Goal: Communication & Community: Ask a question

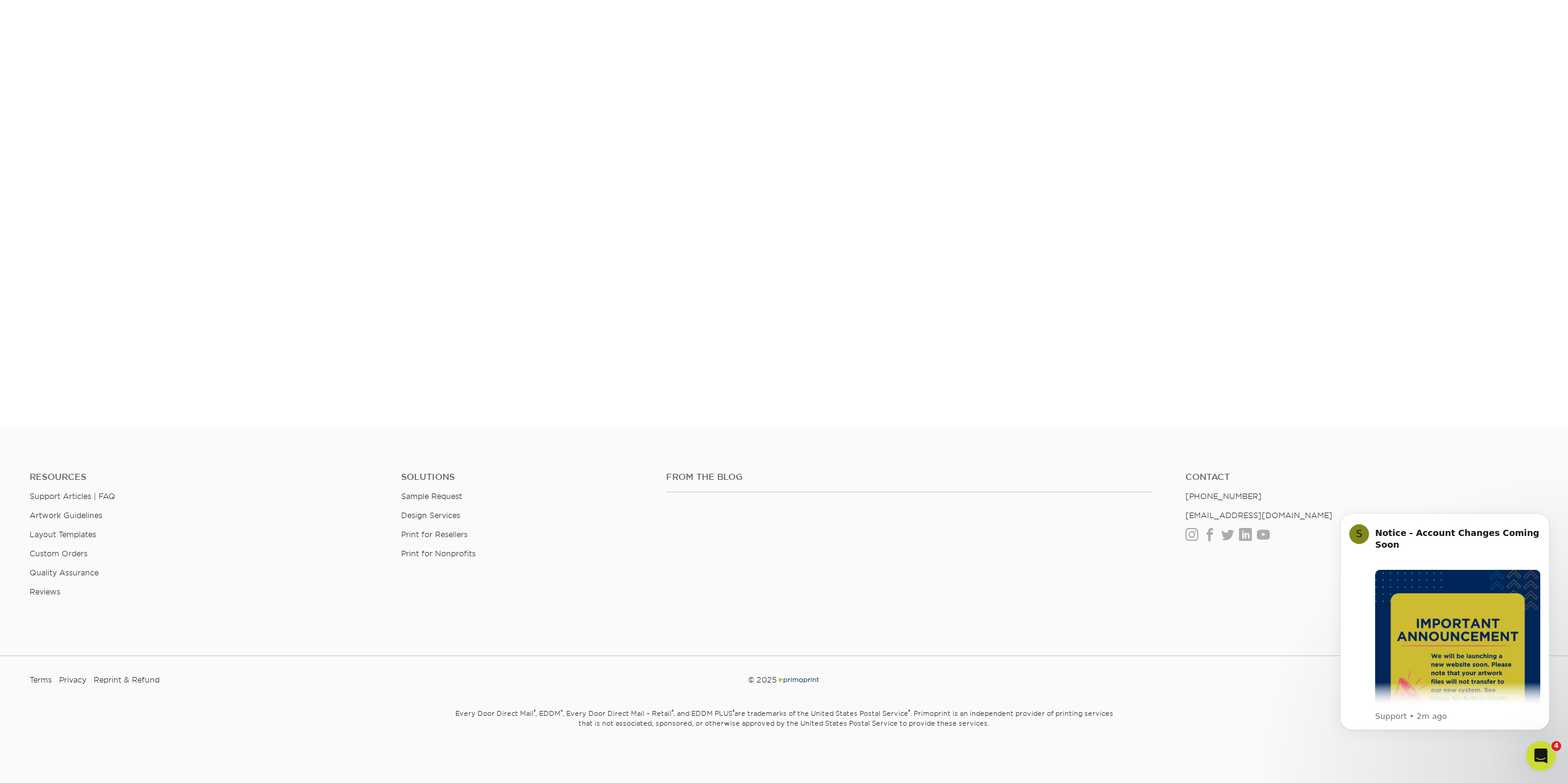
scroll to position [971, 0]
click at [1544, 516] on icon "Dismiss notification" at bounding box center [1546, 516] width 7 height 7
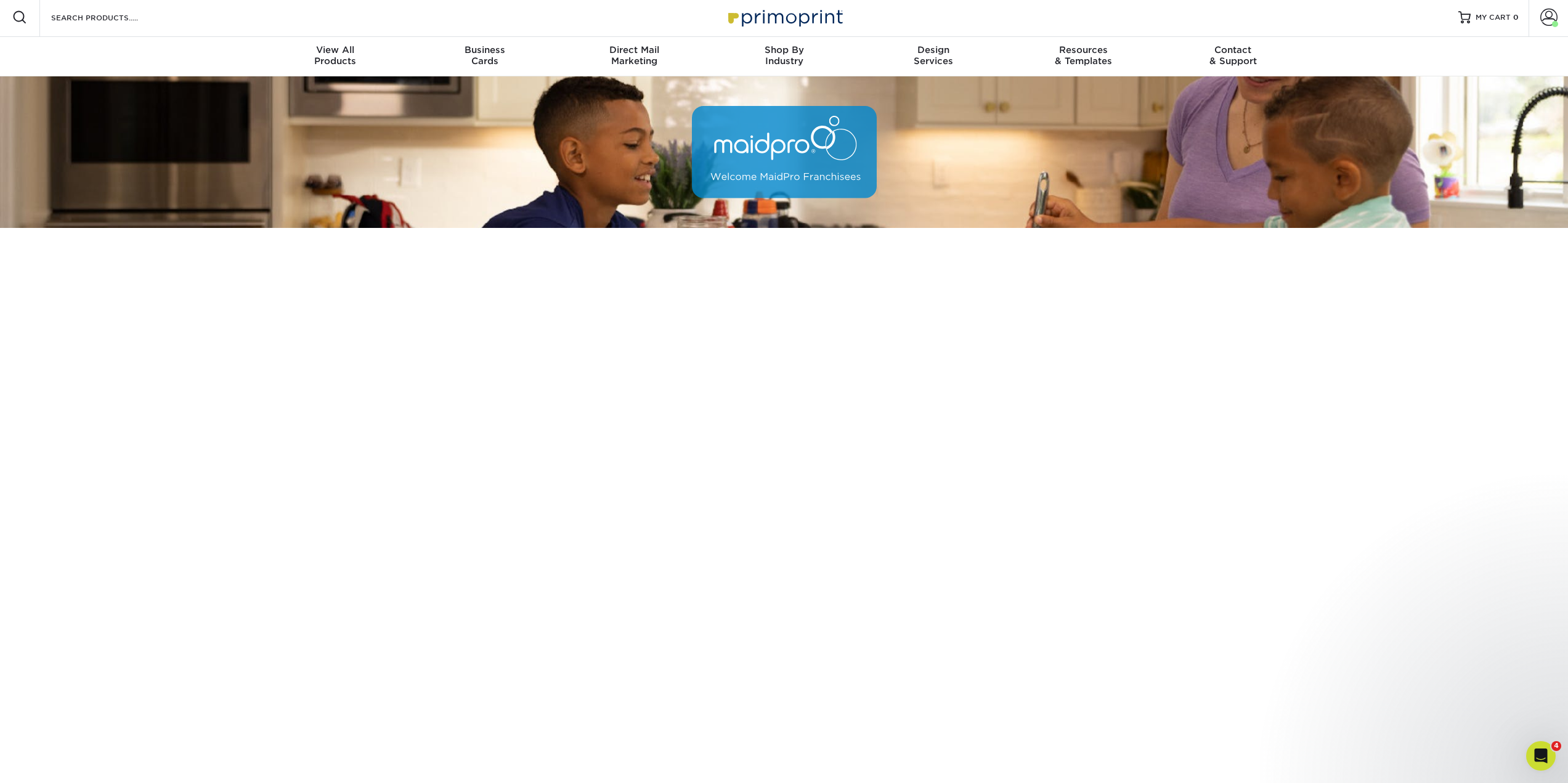
scroll to position [0, 0]
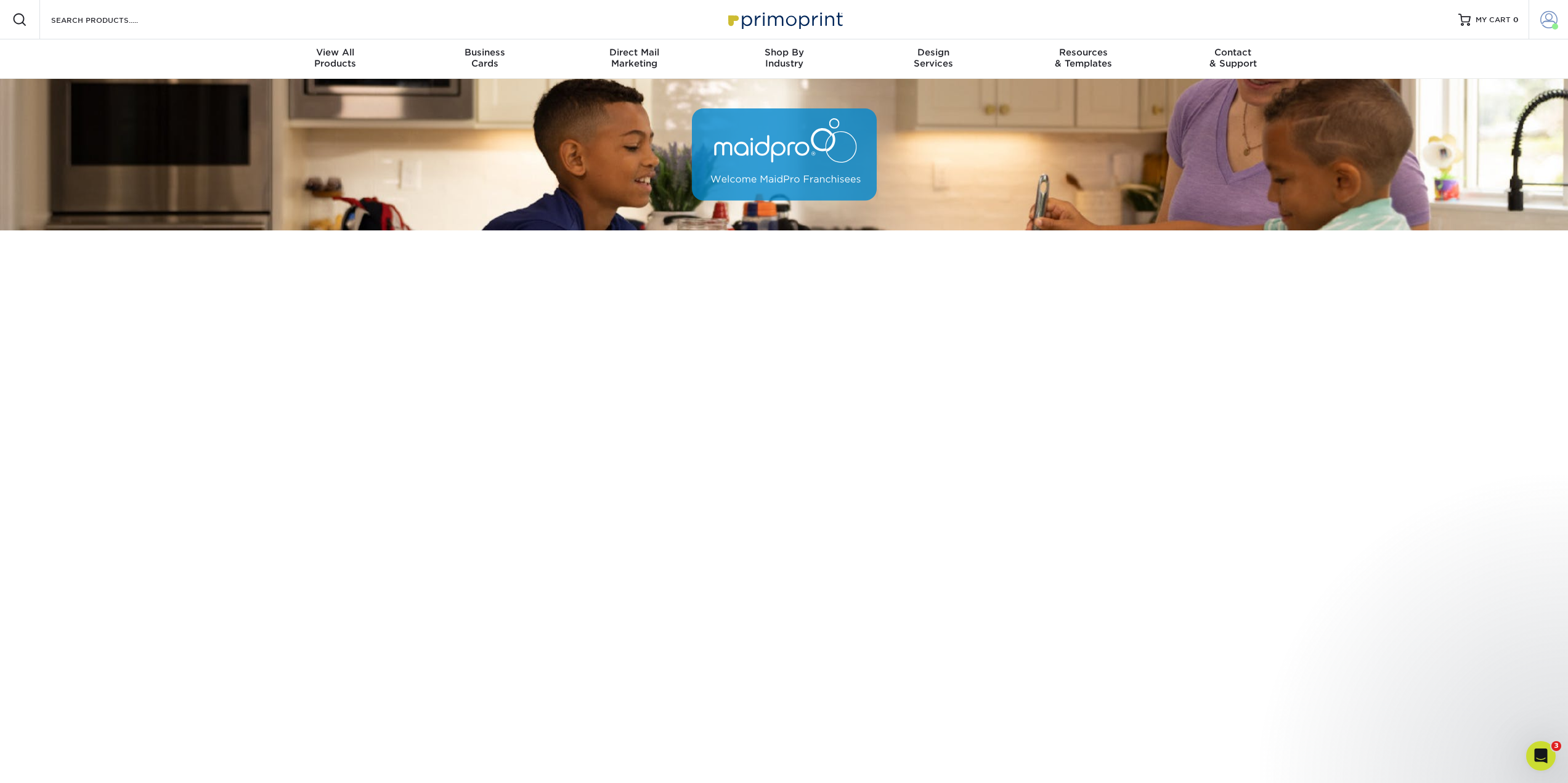
click at [1552, 21] on span at bounding box center [1548, 19] width 17 height 17
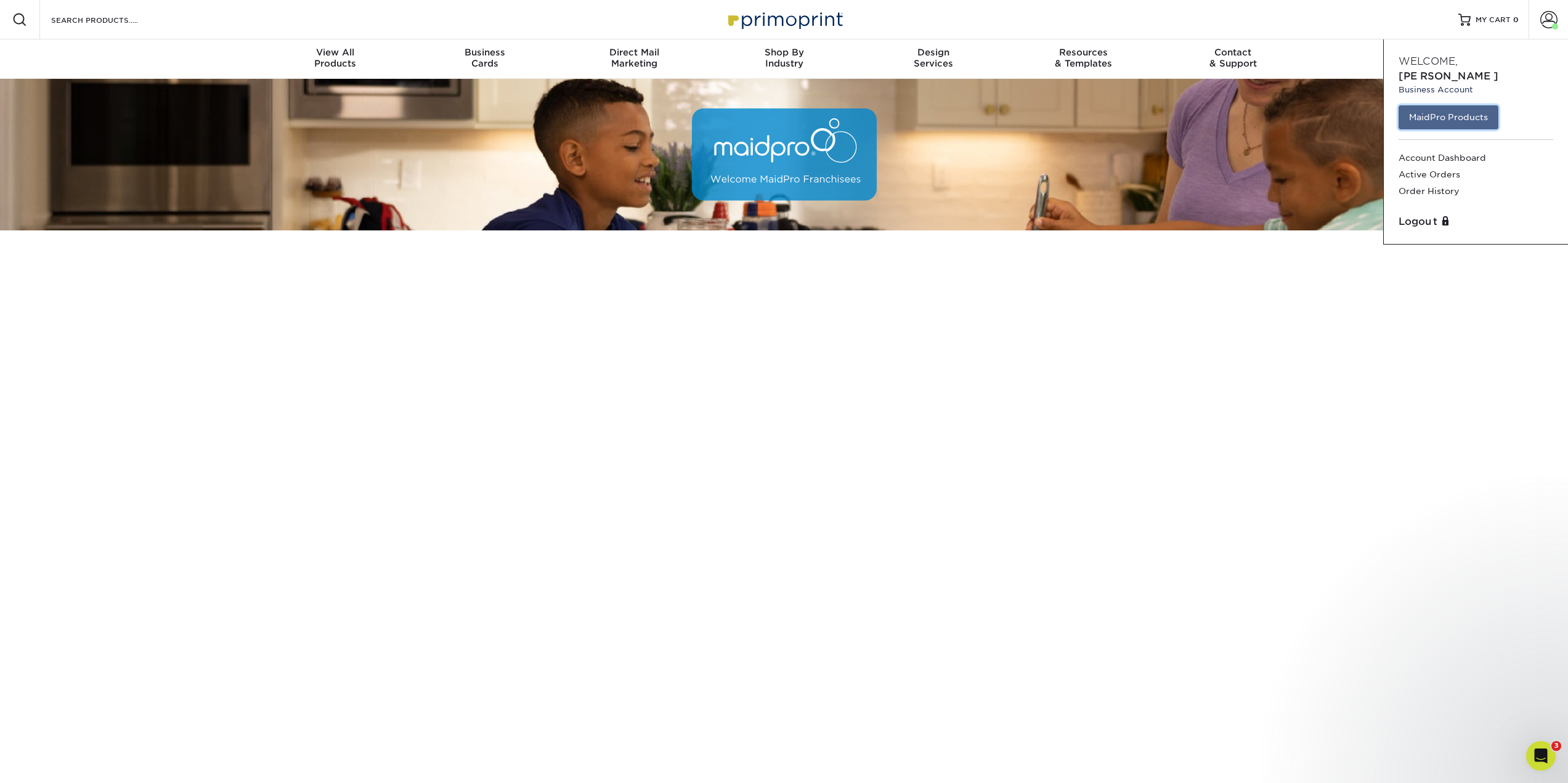
click at [1484, 105] on link "MaidPro Products" at bounding box center [1448, 117] width 100 height 23
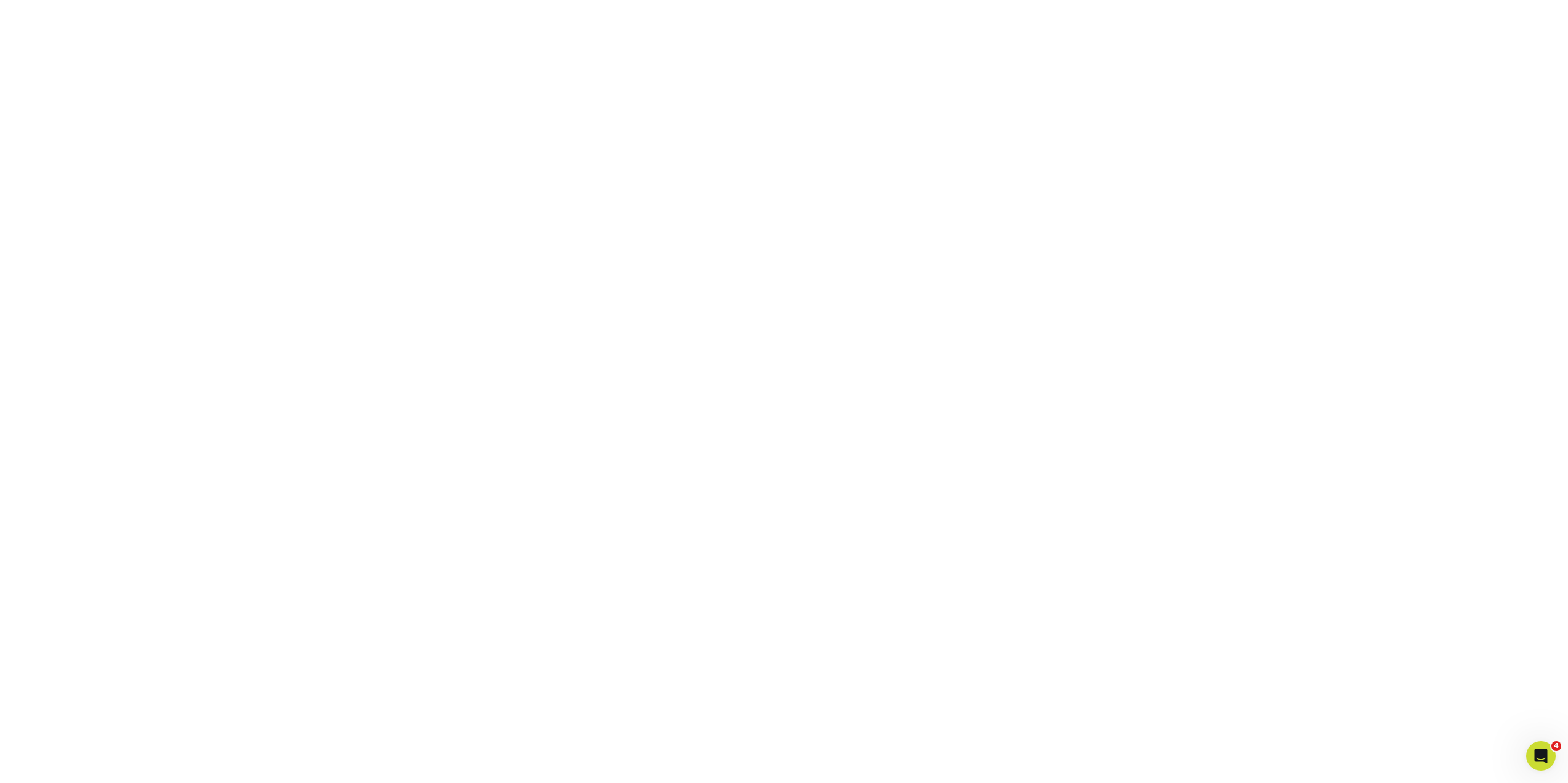
scroll to position [231, 0]
click at [1541, 751] on icon "Open Intercom Messenger" at bounding box center [1539, 754] width 21 height 21
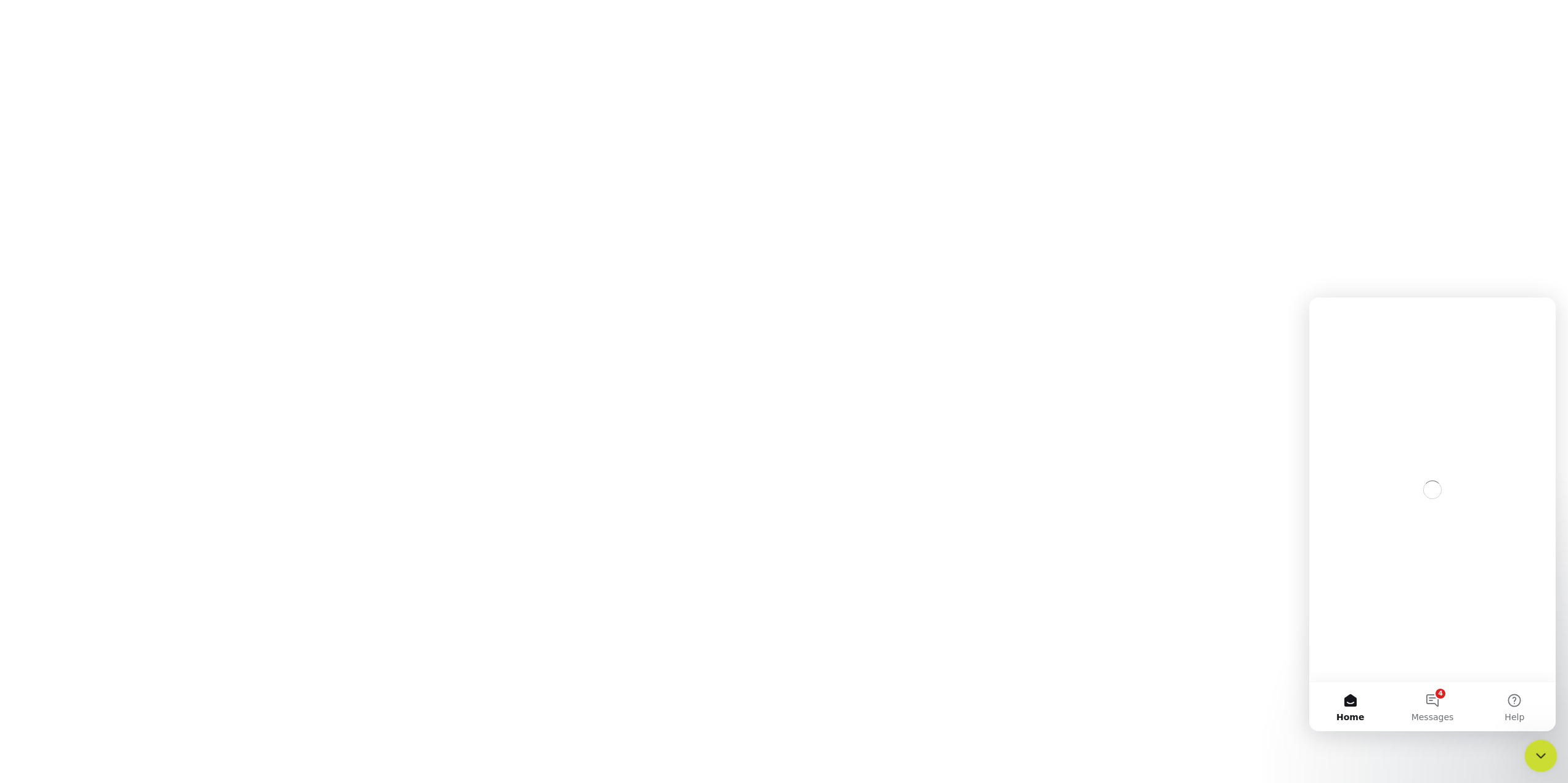
scroll to position [0, 0]
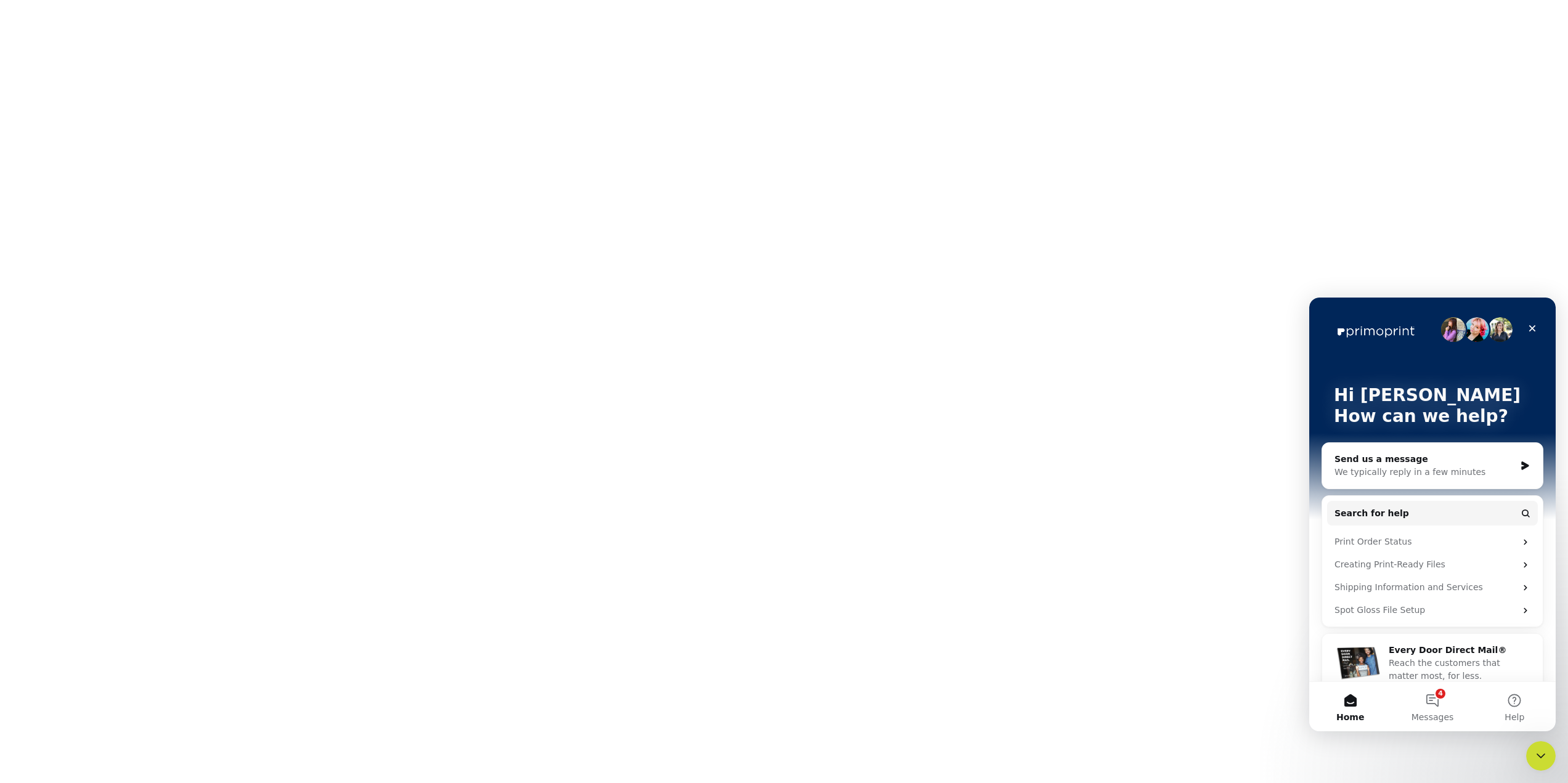
click at [1463, 473] on div "We typically reply in a few minutes" at bounding box center [1424, 473] width 180 height 13
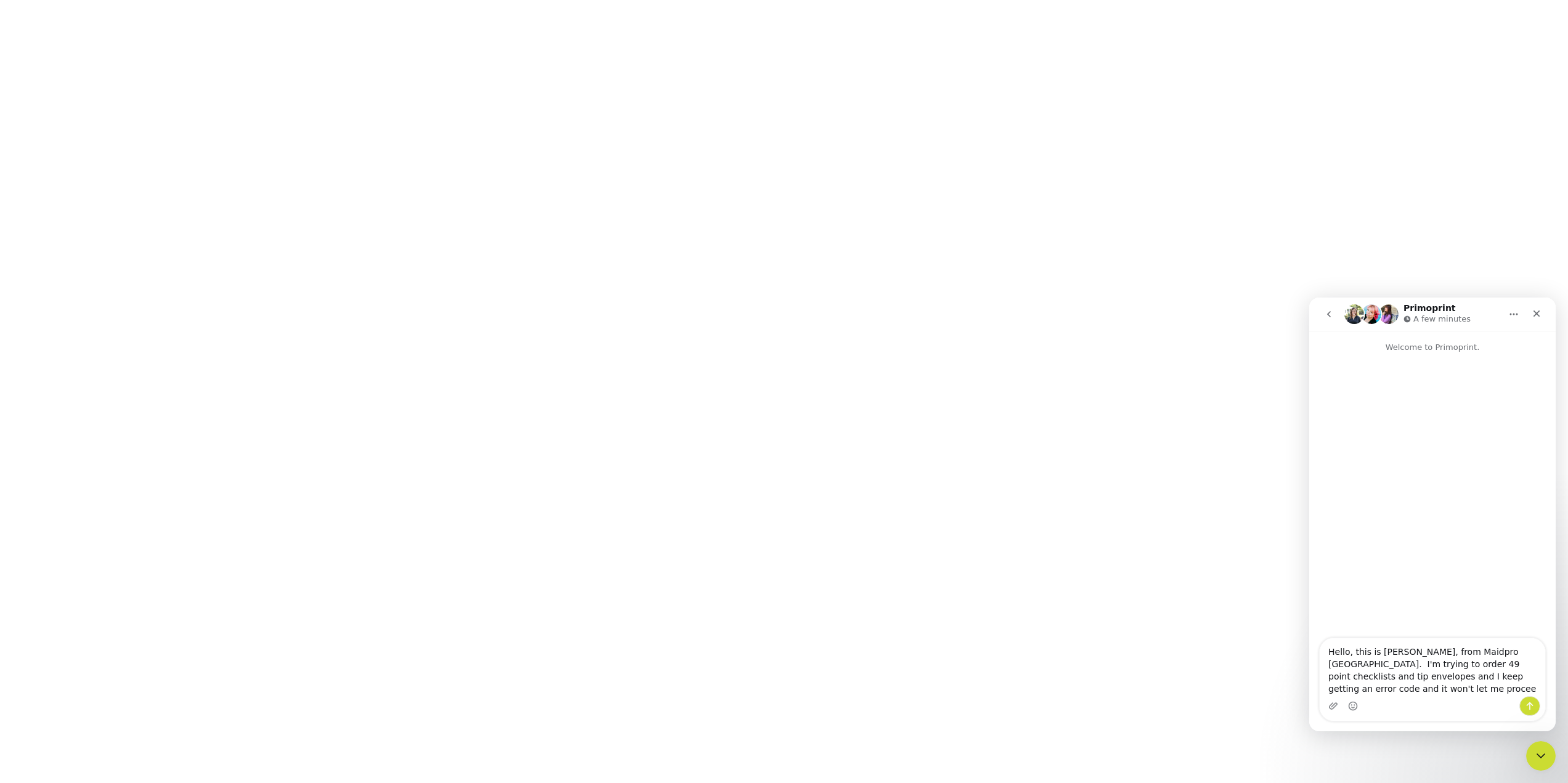
type textarea "Hello, this is [PERSON_NAME], from Maidpro [GEOGRAPHIC_DATA]. I'm trying to ord…"
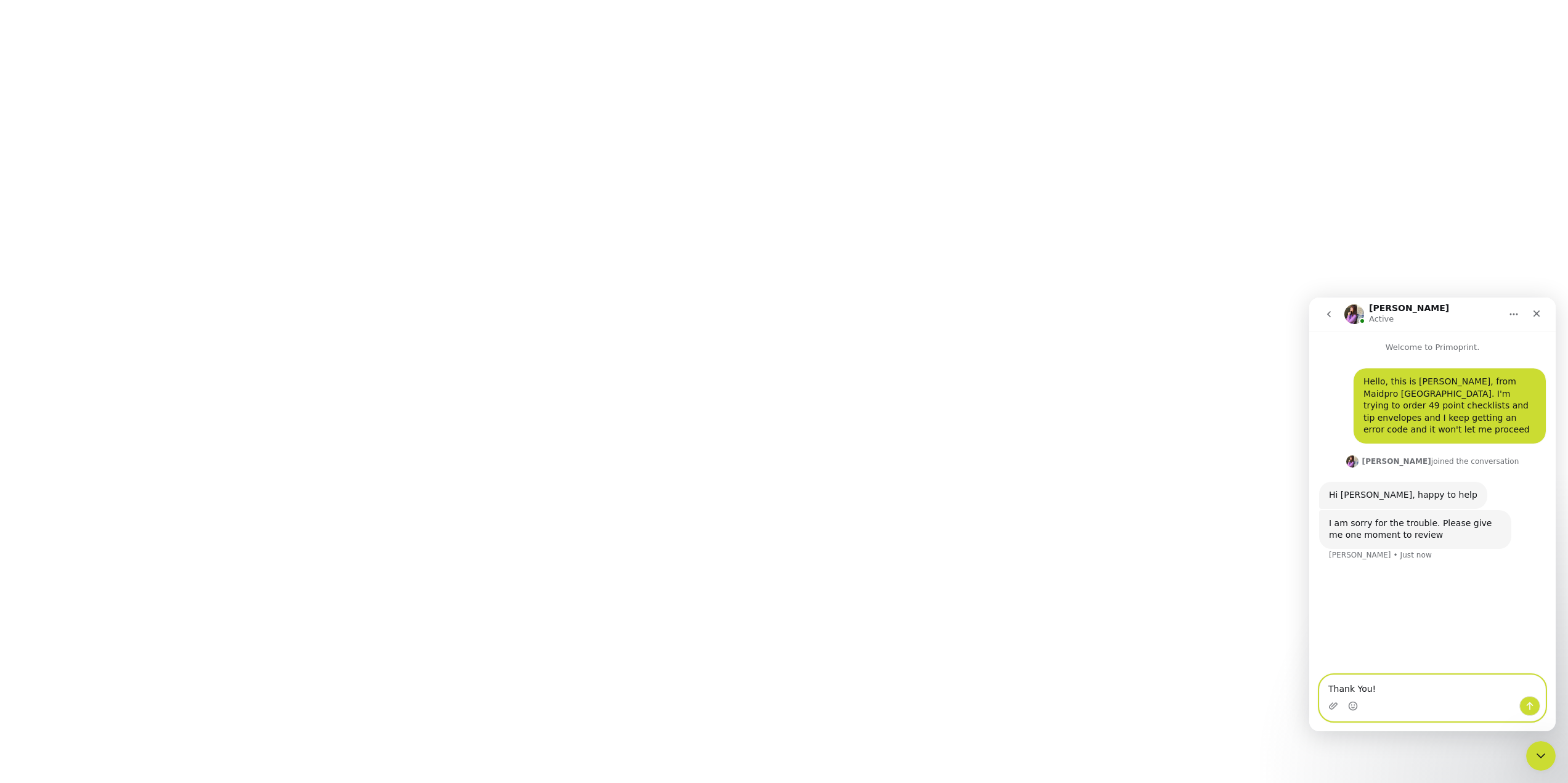
type textarea "Thank You!"
click at [1528, 703] on icon "Send a message…" at bounding box center [1529, 706] width 10 height 10
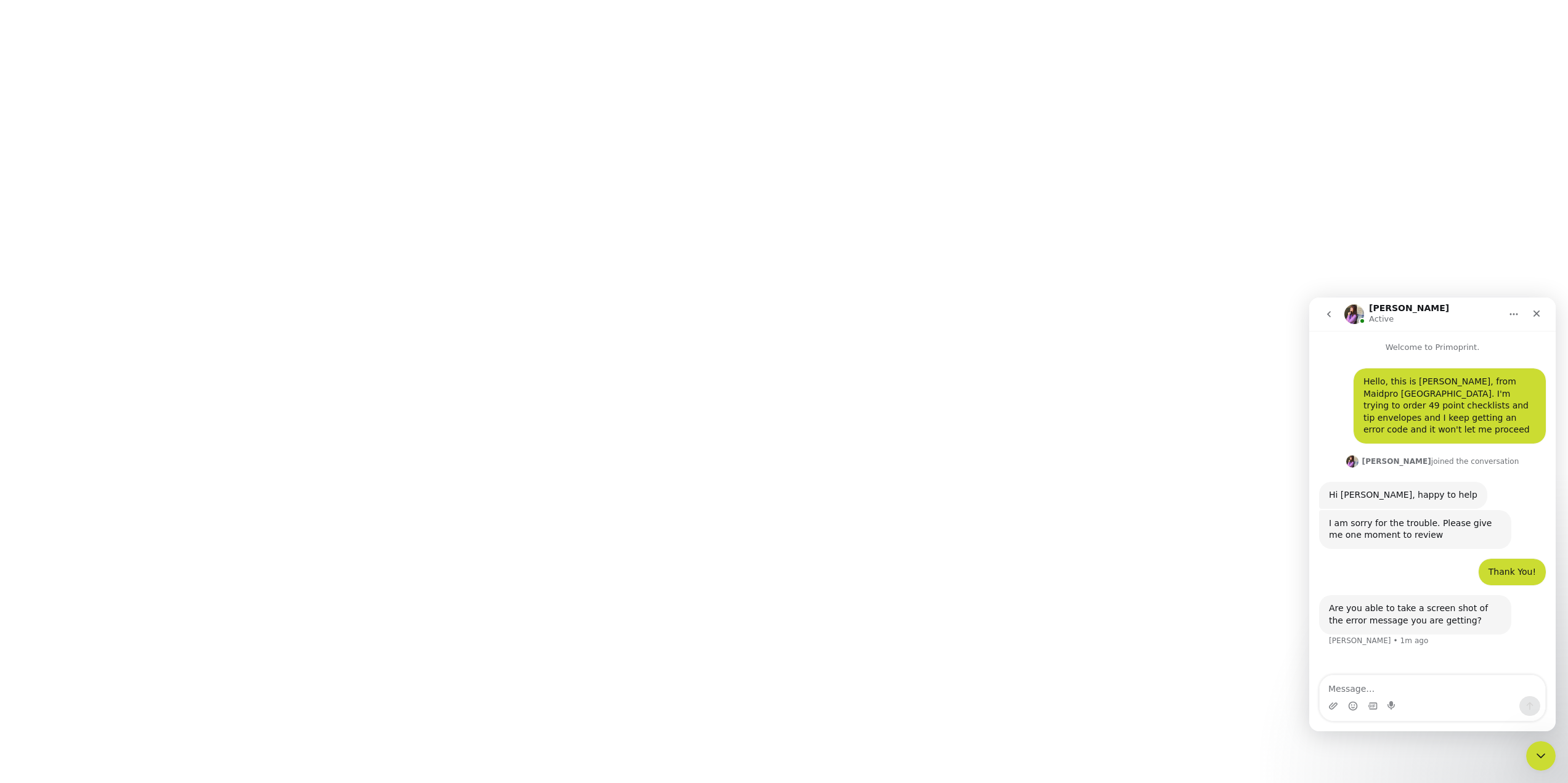
scroll to position [292, 0]
click at [1362, 687] on textarea "Message…" at bounding box center [1432, 685] width 226 height 21
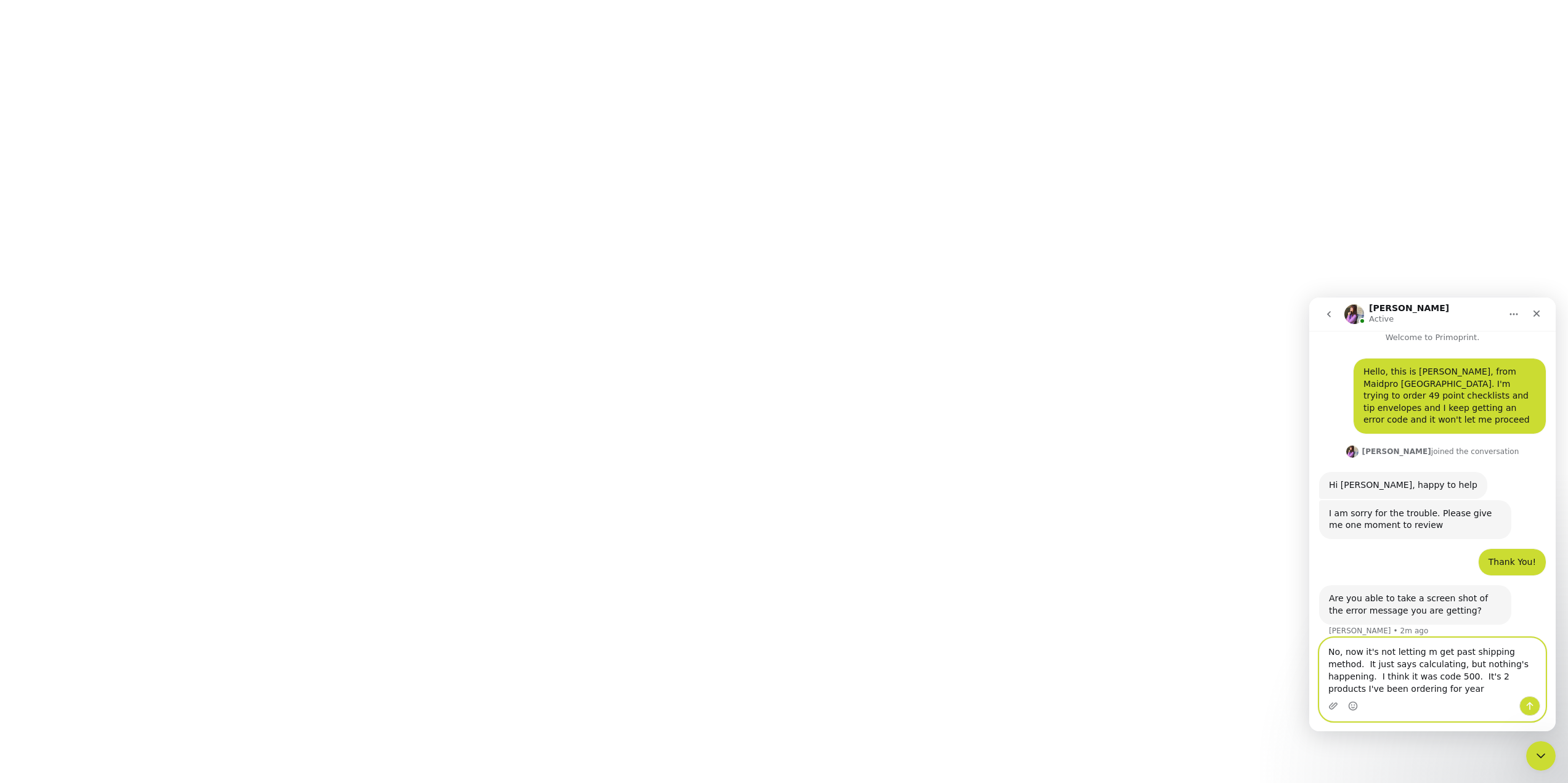
scroll to position [22, 0]
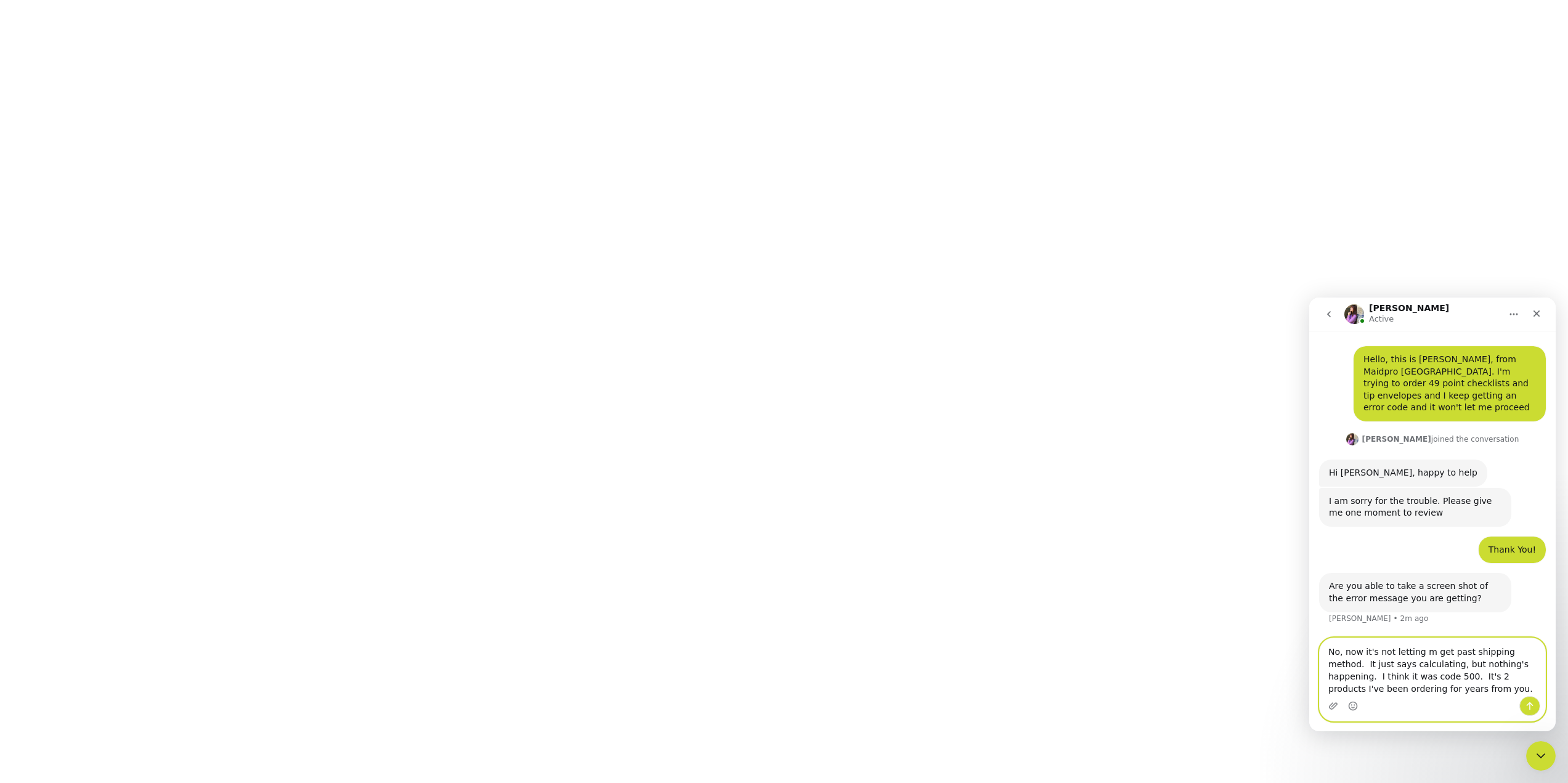
type textarea "No, now it's not letting m get past shipping method. It just says calculating, …"
click at [1529, 705] on icon "Send a message…" at bounding box center [1530, 706] width 7 height 8
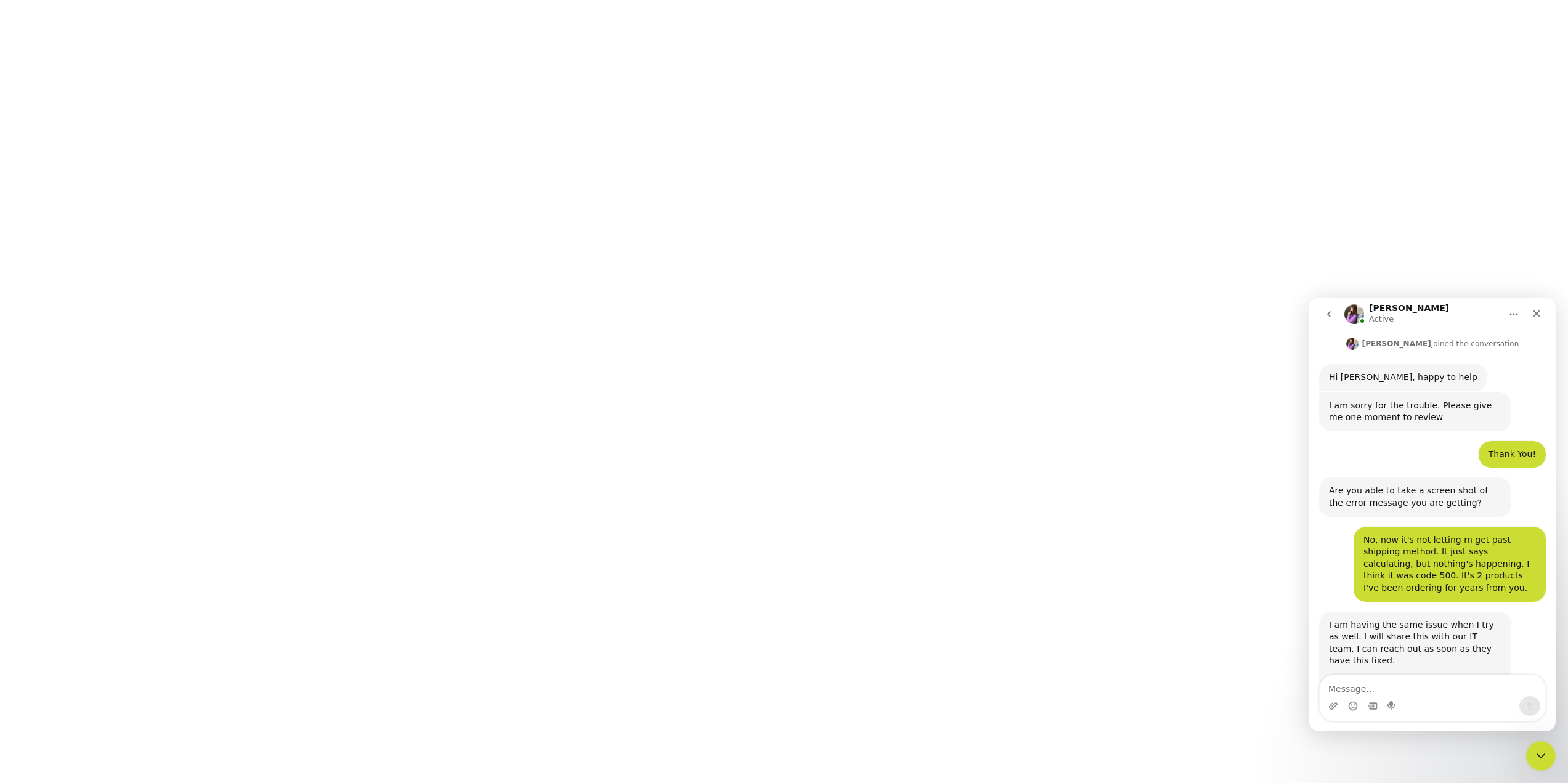
scroll to position [149, 0]
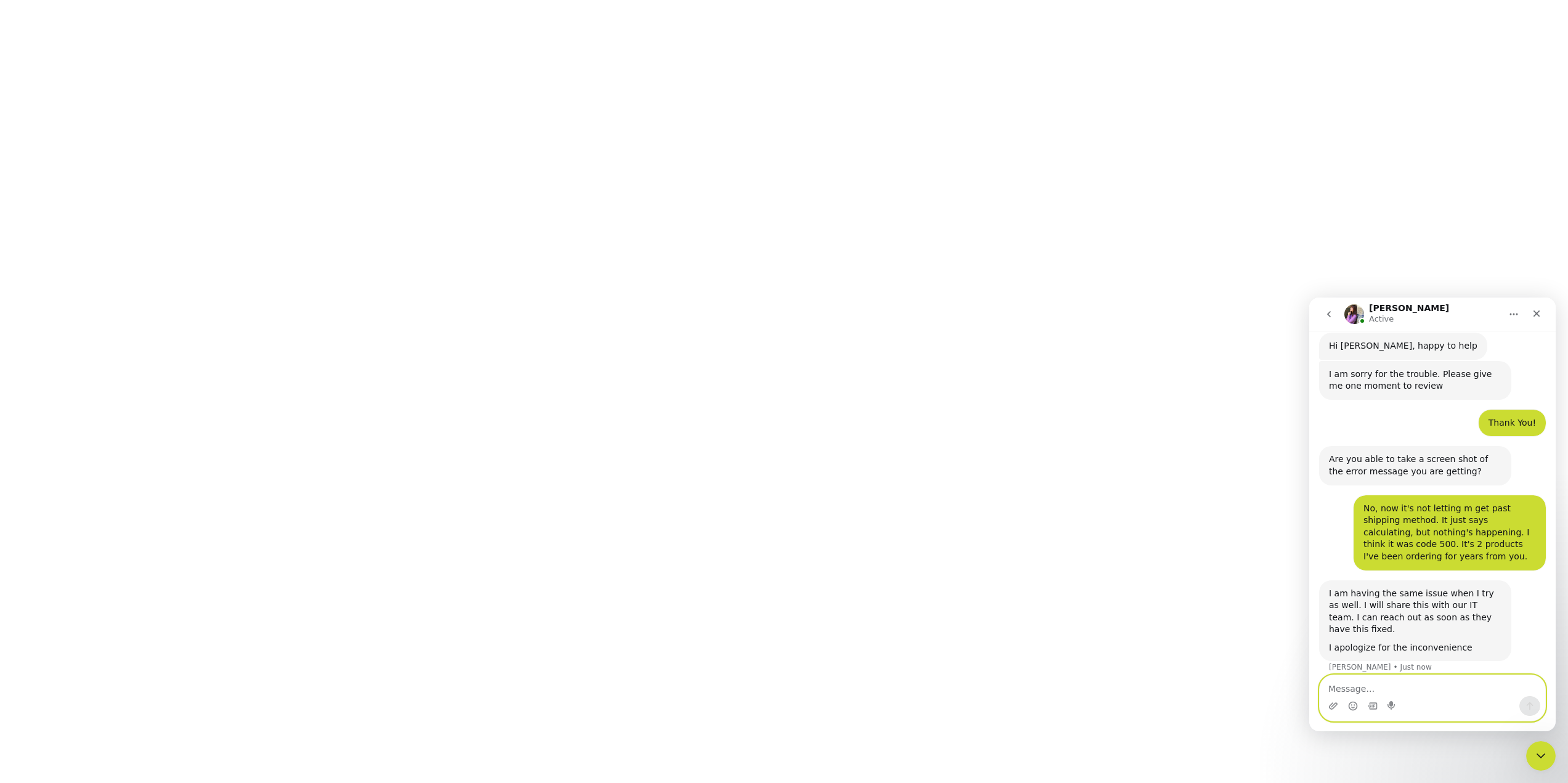
click at [1352, 685] on textarea "Message…" at bounding box center [1432, 685] width 226 height 21
type textarea "I"
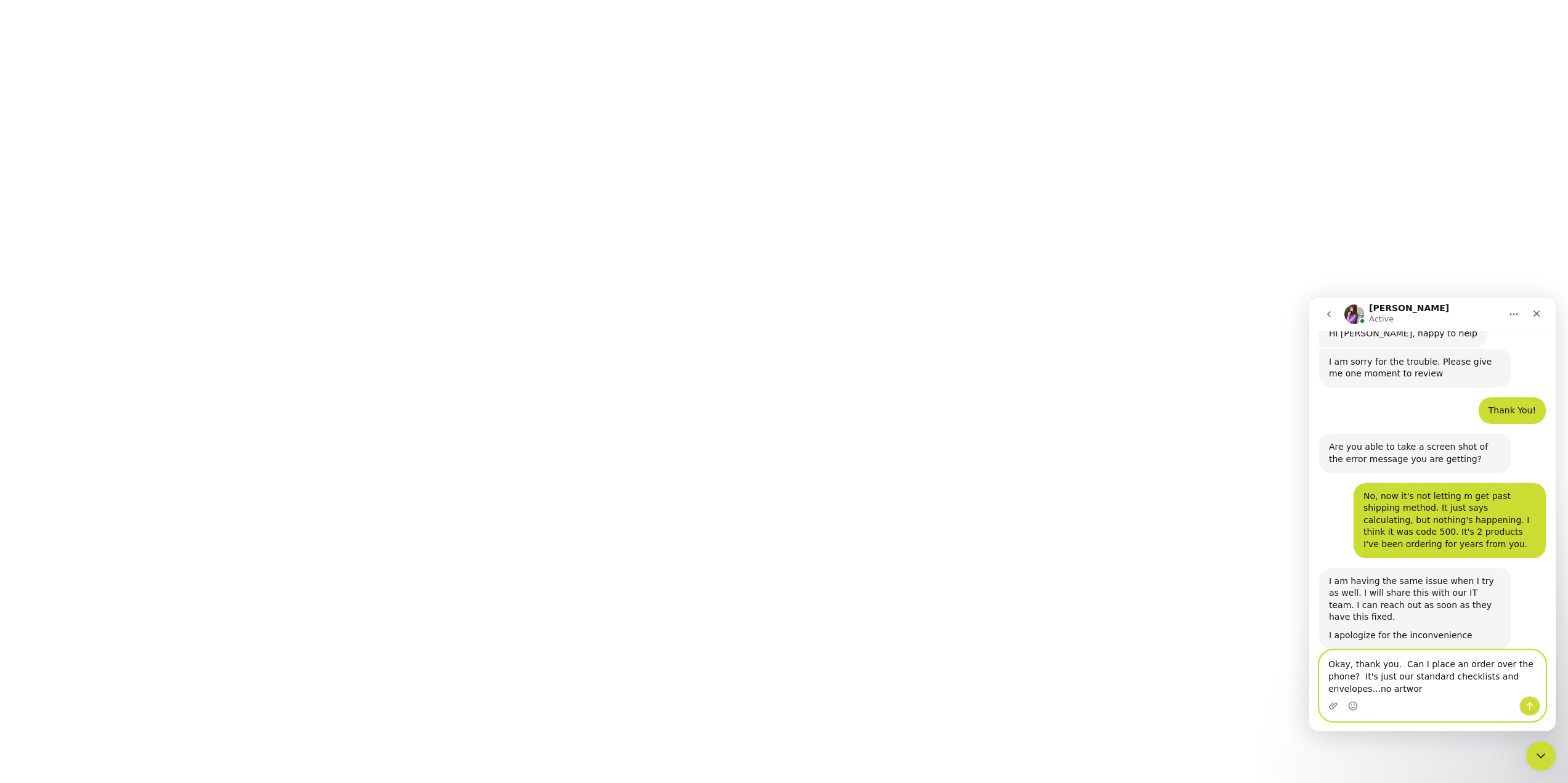
scroll to position [174, 0]
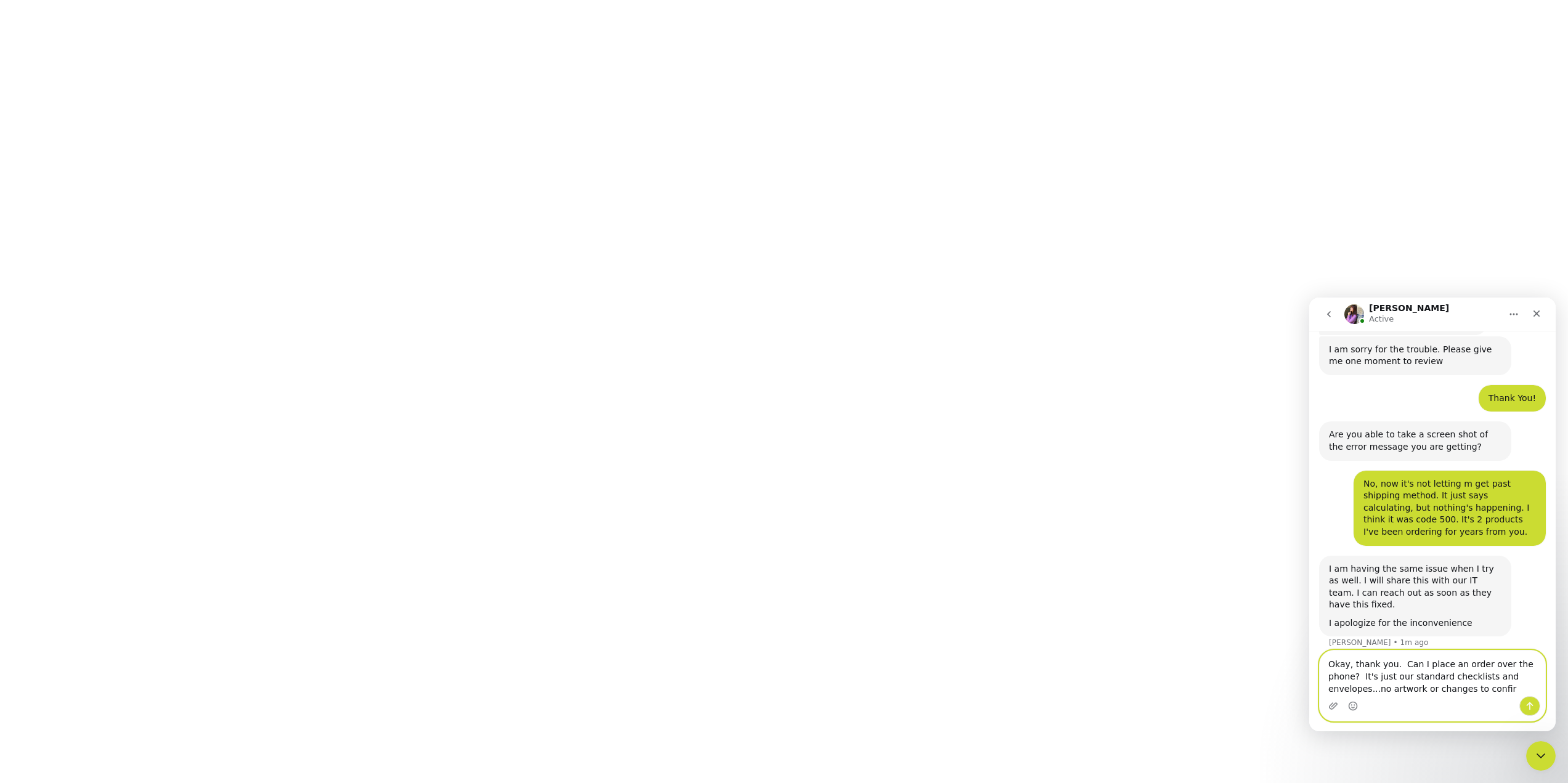
type textarea "Okay, thank you. Can I place an order over the phone? It's just our standard ch…"
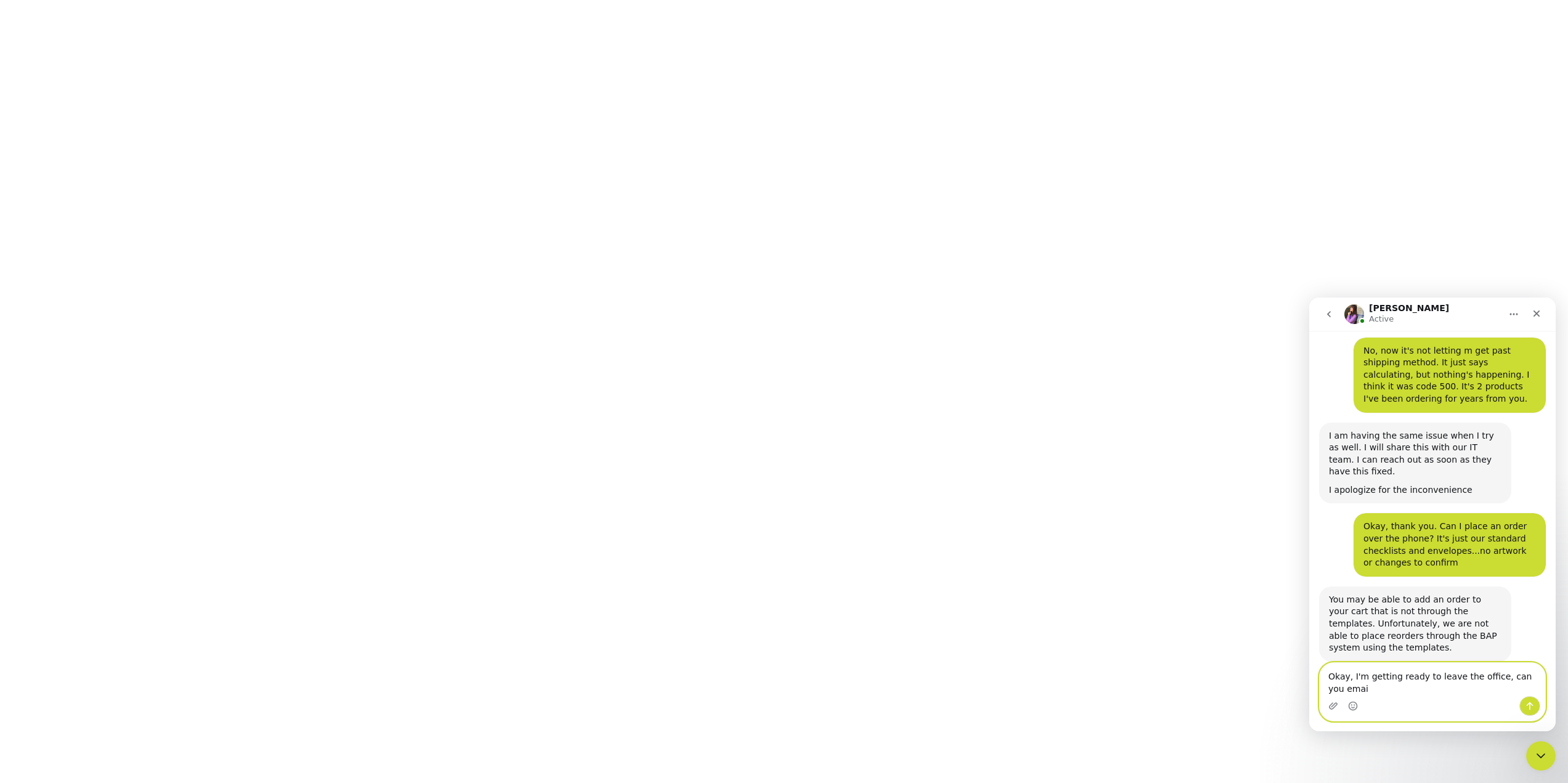
scroll to position [319, 0]
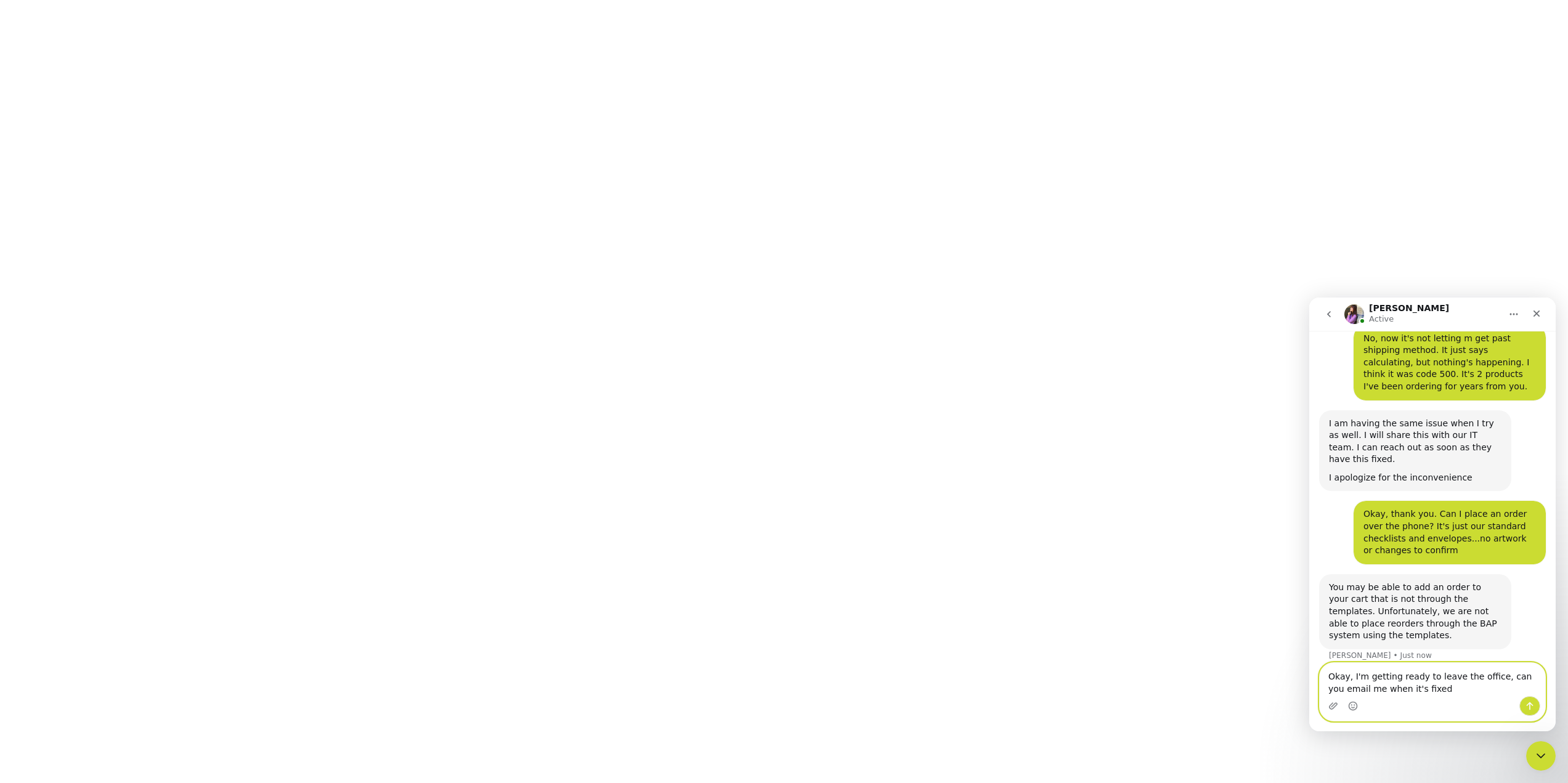
type textarea "Okay, I'm getting ready to leave the office, can you email me when it's fixed?"
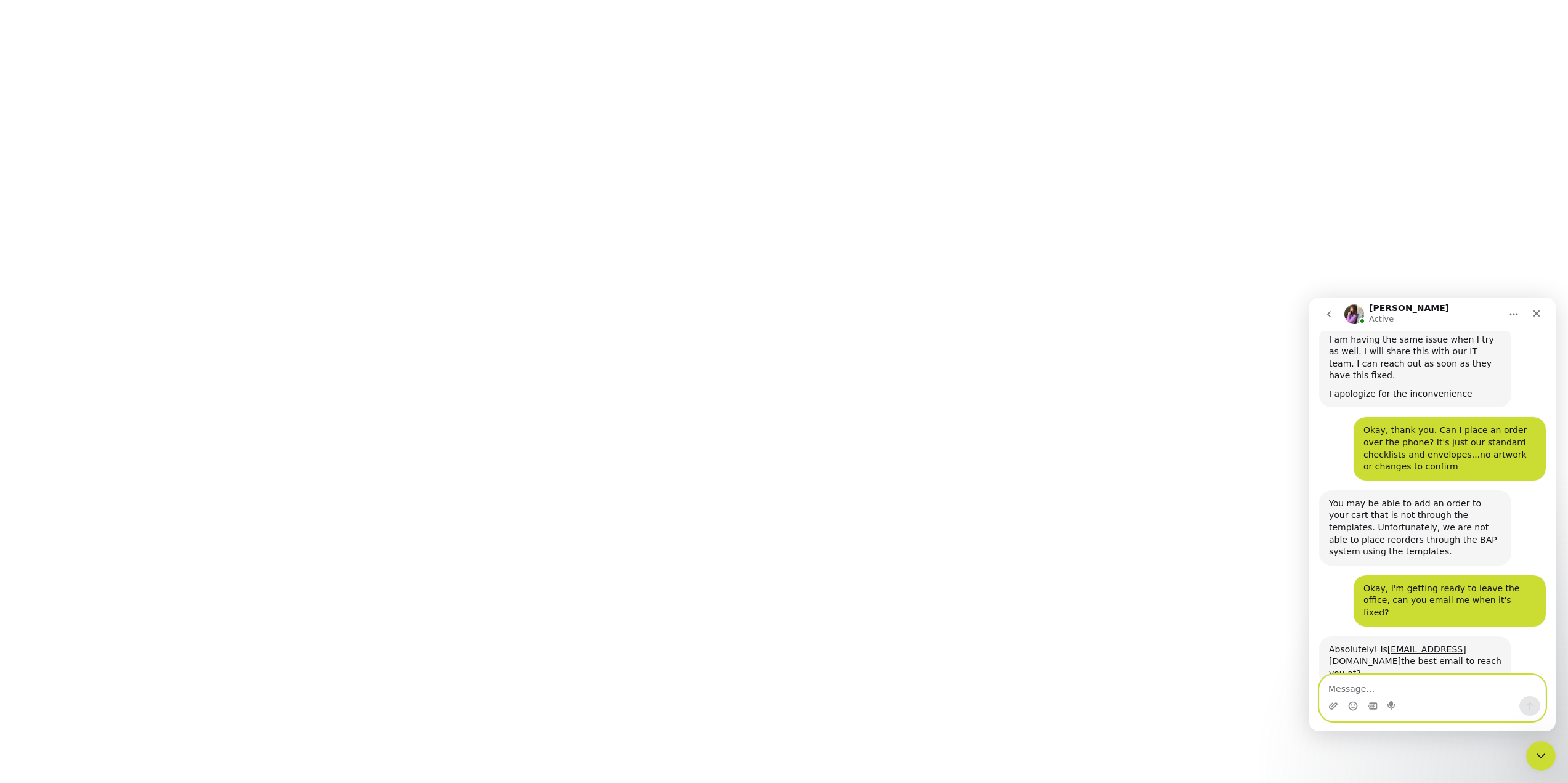
scroll to position [404, 0]
click at [1354, 687] on textarea "Message…" at bounding box center [1432, 685] width 226 height 21
type textarea "Yes, Thank You!!!"
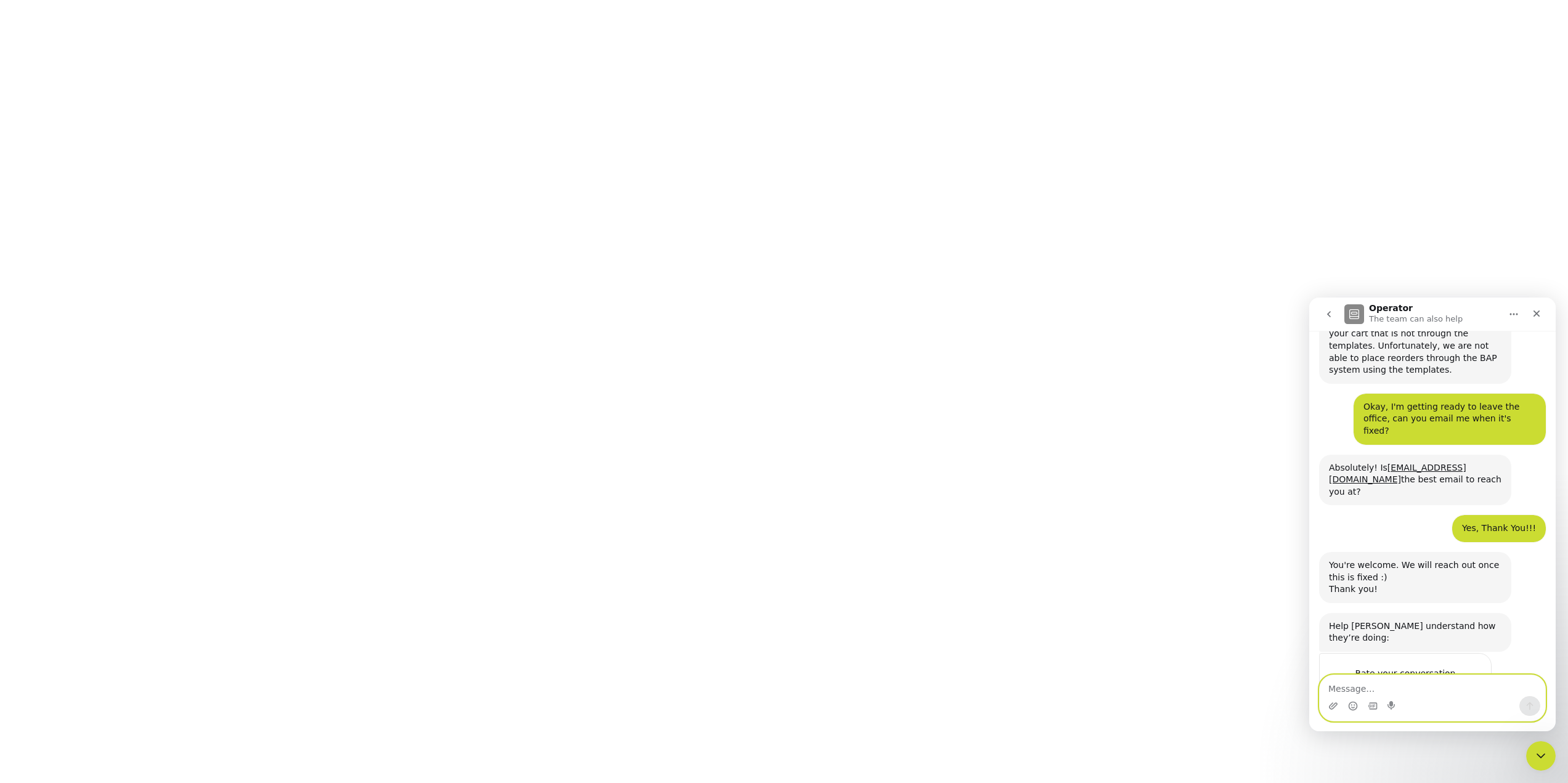
scroll to position [600, 0]
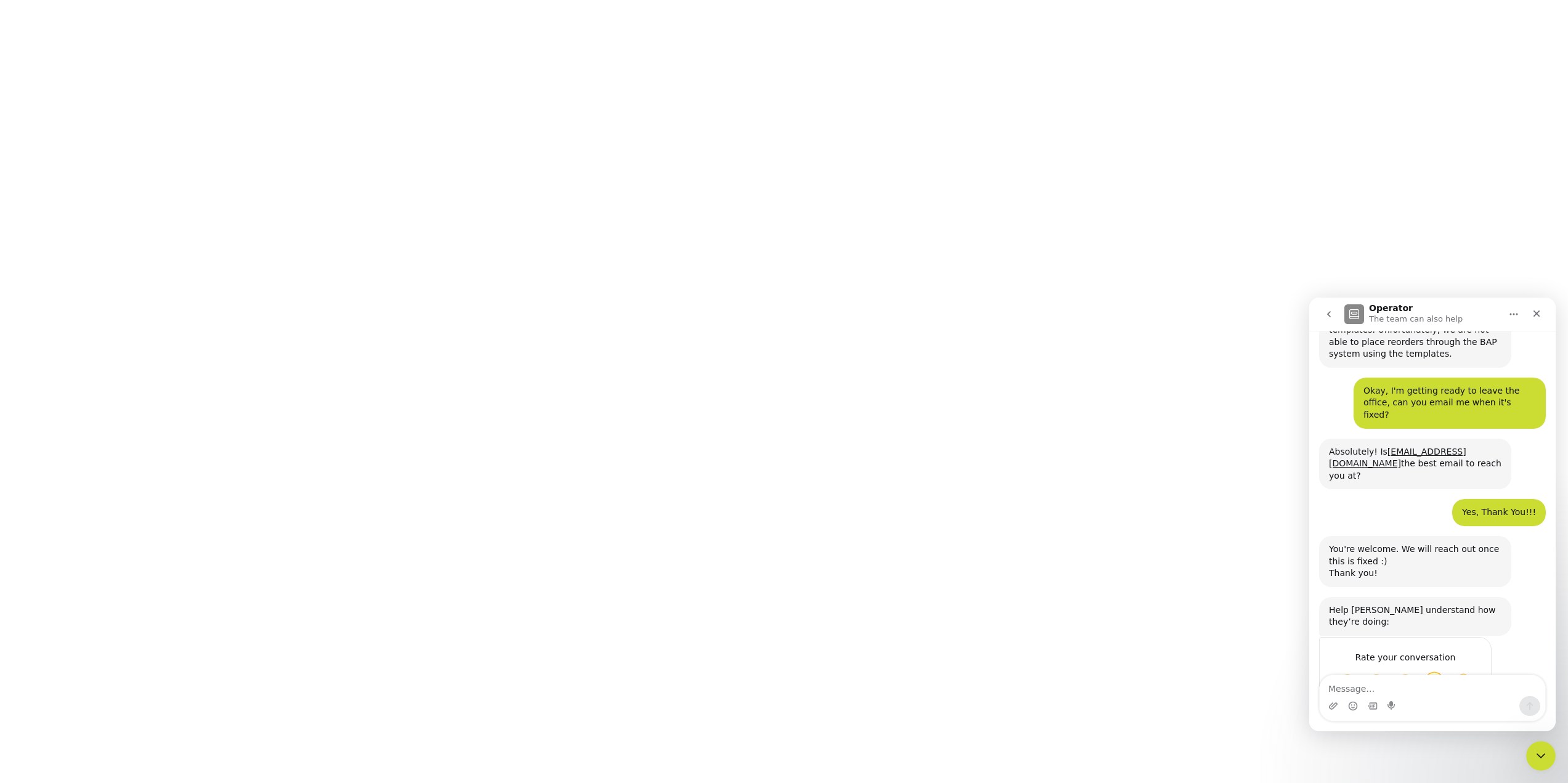
click at [1437, 671] on span "Great" at bounding box center [1434, 682] width 22 height 22
